Goal: Contribute content

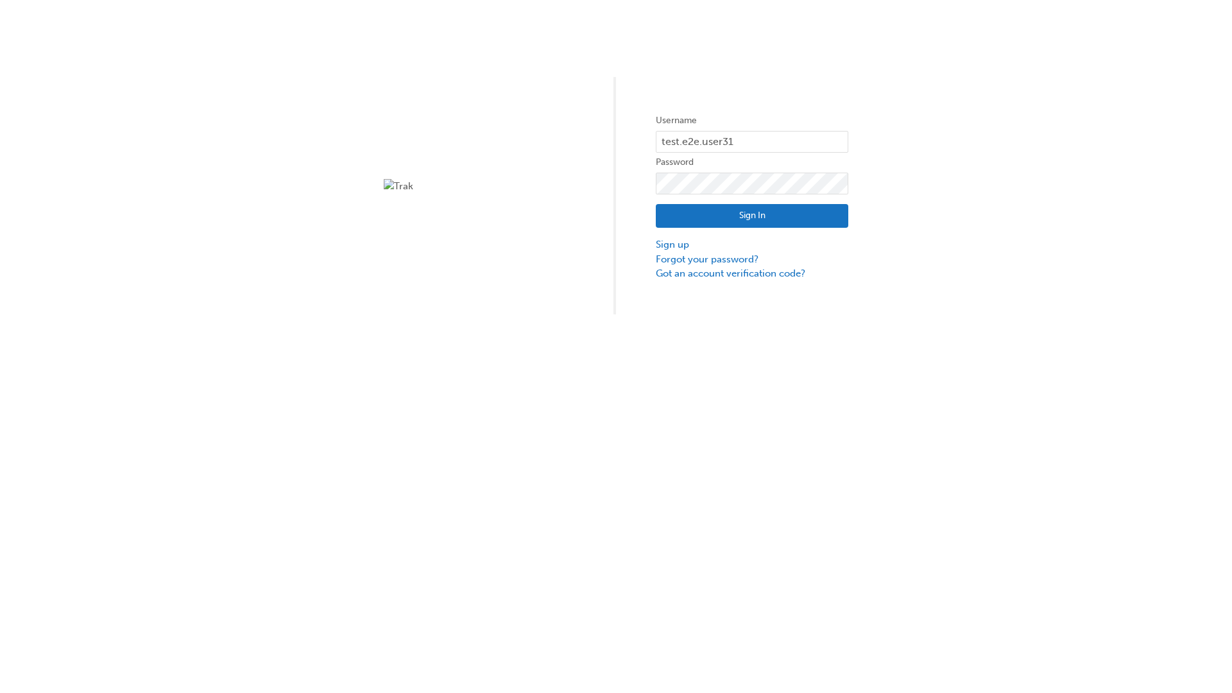
type input "test.e2e.user31"
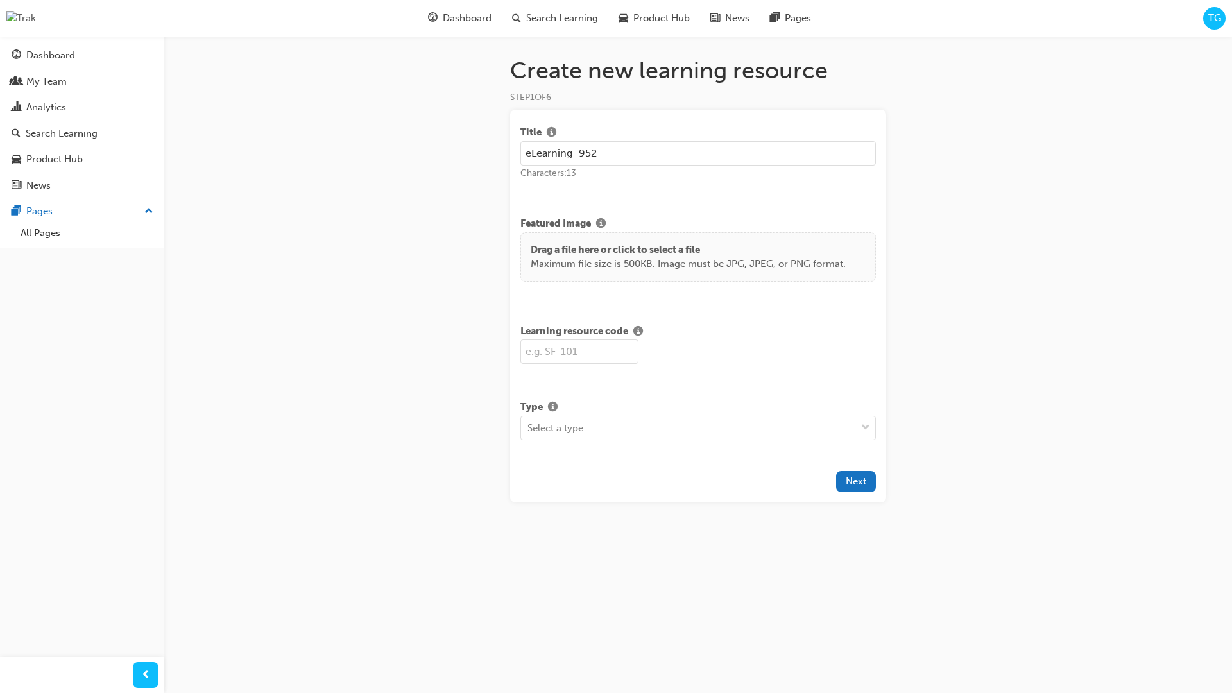
type input "eLearning_952"
type input "SF952"
click at [602, 426] on div "Select a type" at bounding box center [688, 427] width 335 height 22
